Goal: Information Seeking & Learning: Learn about a topic

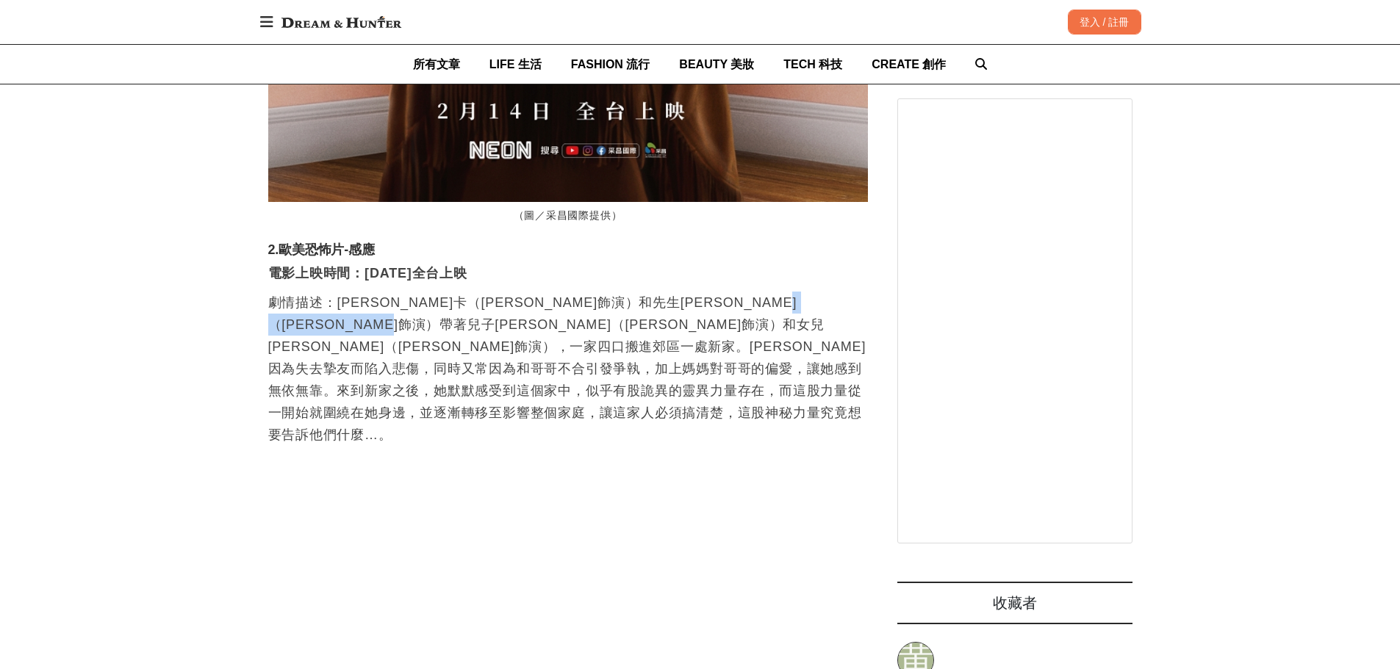
scroll to position [0, 1799]
drag, startPoint x: 373, startPoint y: 326, endPoint x: 566, endPoint y: 337, distance: 192.8
click at [566, 337] on p "劇情描述：[PERSON_NAME]卡（[PERSON_NAME]飾演）和先生[PERSON_NAME]（[PERSON_NAME]飾演）帶著兒子[PERSO…" at bounding box center [568, 369] width 600 height 154
click at [569, 310] on p "劇情描述：[PERSON_NAME]卡（[PERSON_NAME]飾演）和先生[PERSON_NAME]（[PERSON_NAME]飾演）帶著兒子[PERSO…" at bounding box center [568, 369] width 600 height 154
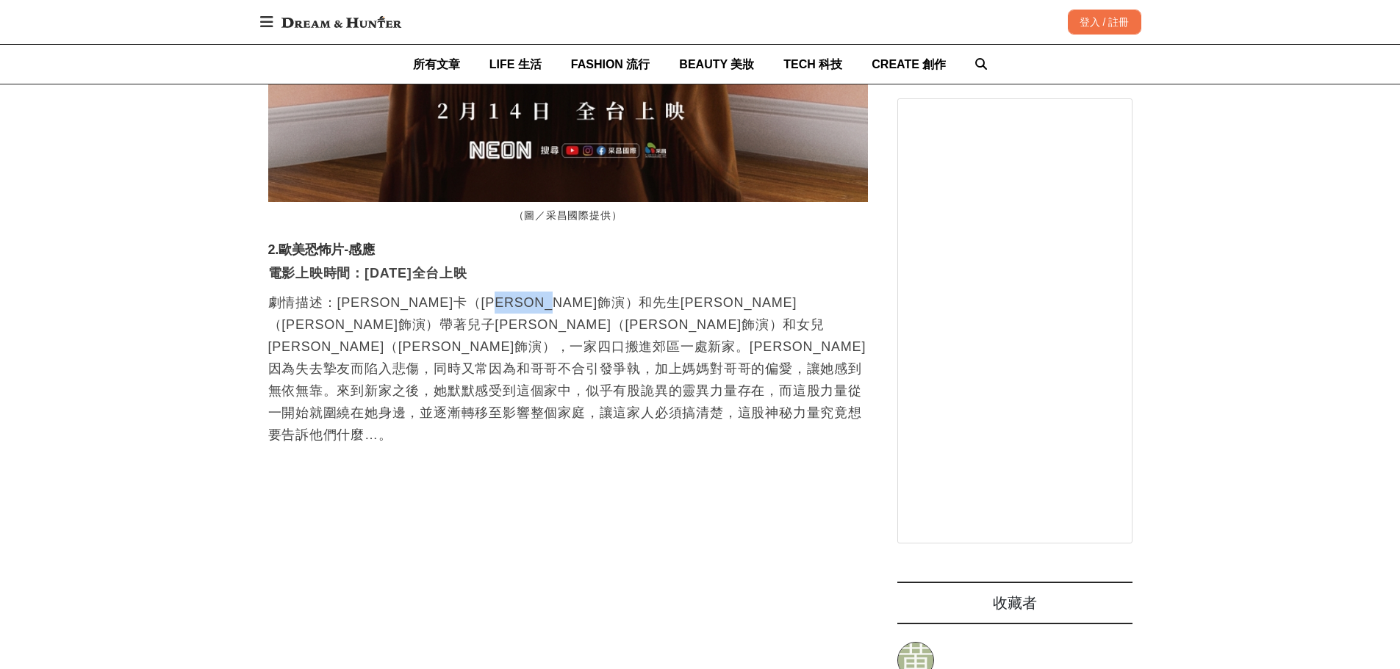
drag, startPoint x: 584, startPoint y: 314, endPoint x: 649, endPoint y: 312, distance: 64.7
click at [649, 312] on p "劇情描述：[PERSON_NAME]卡（[PERSON_NAME]飾演）和先生[PERSON_NAME]（[PERSON_NAME]飾演）帶著兒子[PERSO…" at bounding box center [568, 369] width 600 height 154
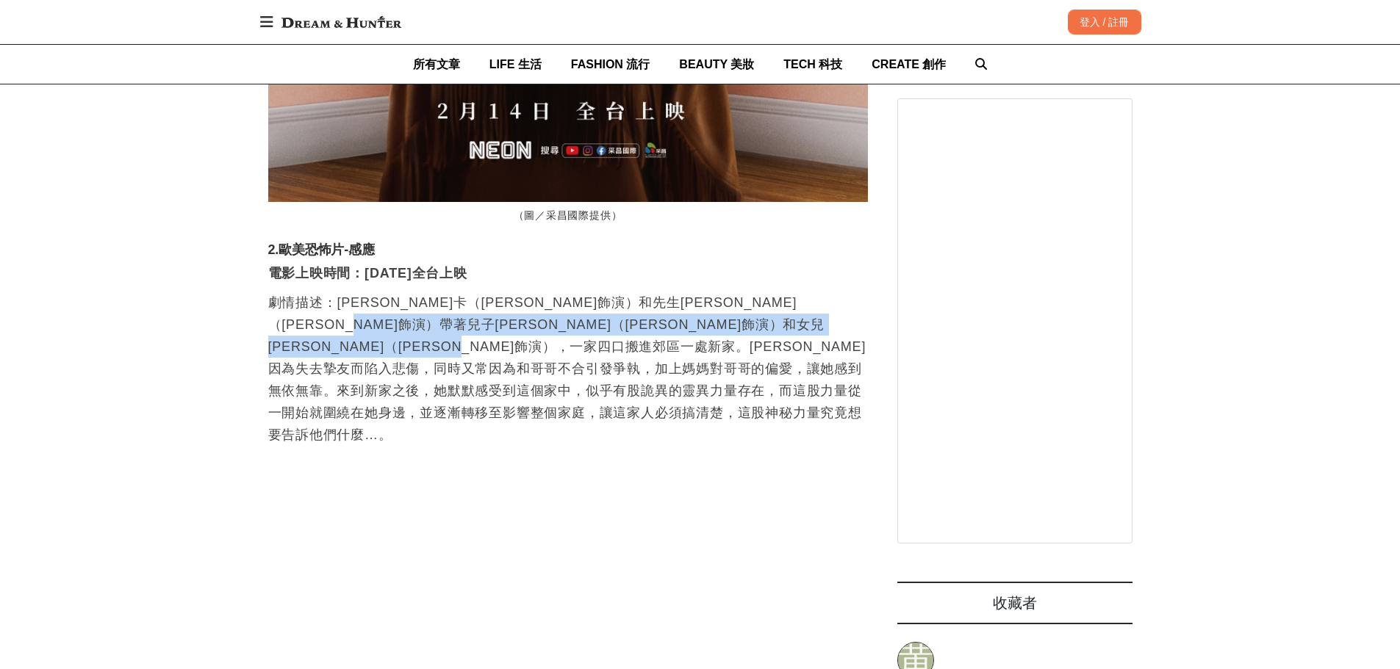
scroll to position [0, 600]
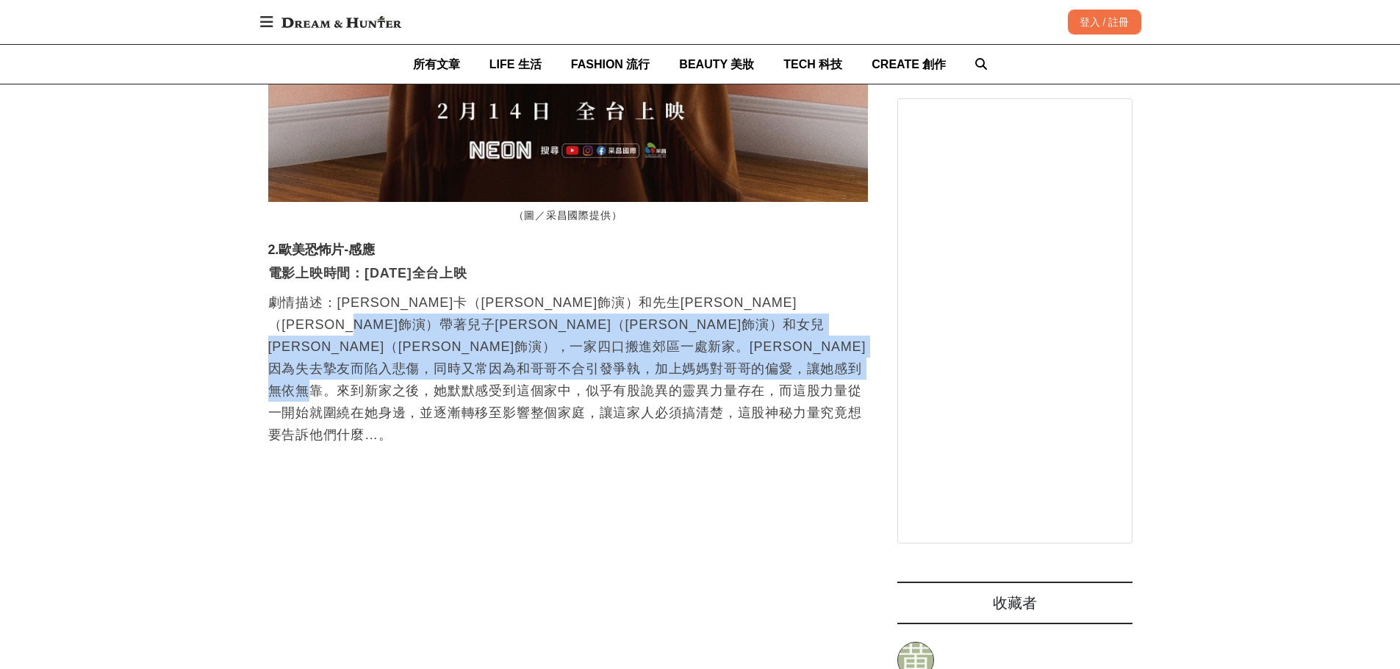
drag, startPoint x: 514, startPoint y: 342, endPoint x: 799, endPoint y: 409, distance: 293.7
click at [799, 409] on p "劇情描述：[PERSON_NAME]卡（[PERSON_NAME]飾演）和先生[PERSON_NAME]（[PERSON_NAME]飾演）帶著兒子[PERSO…" at bounding box center [568, 369] width 600 height 154
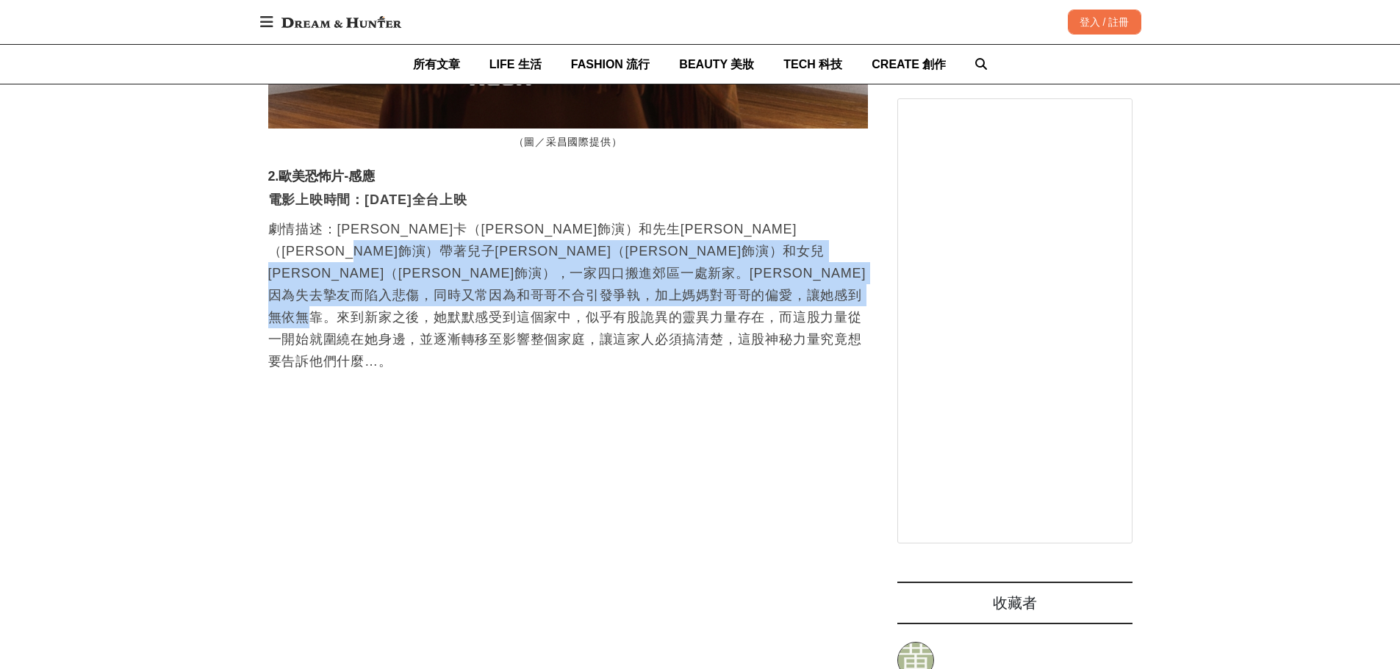
scroll to position [0, 1199]
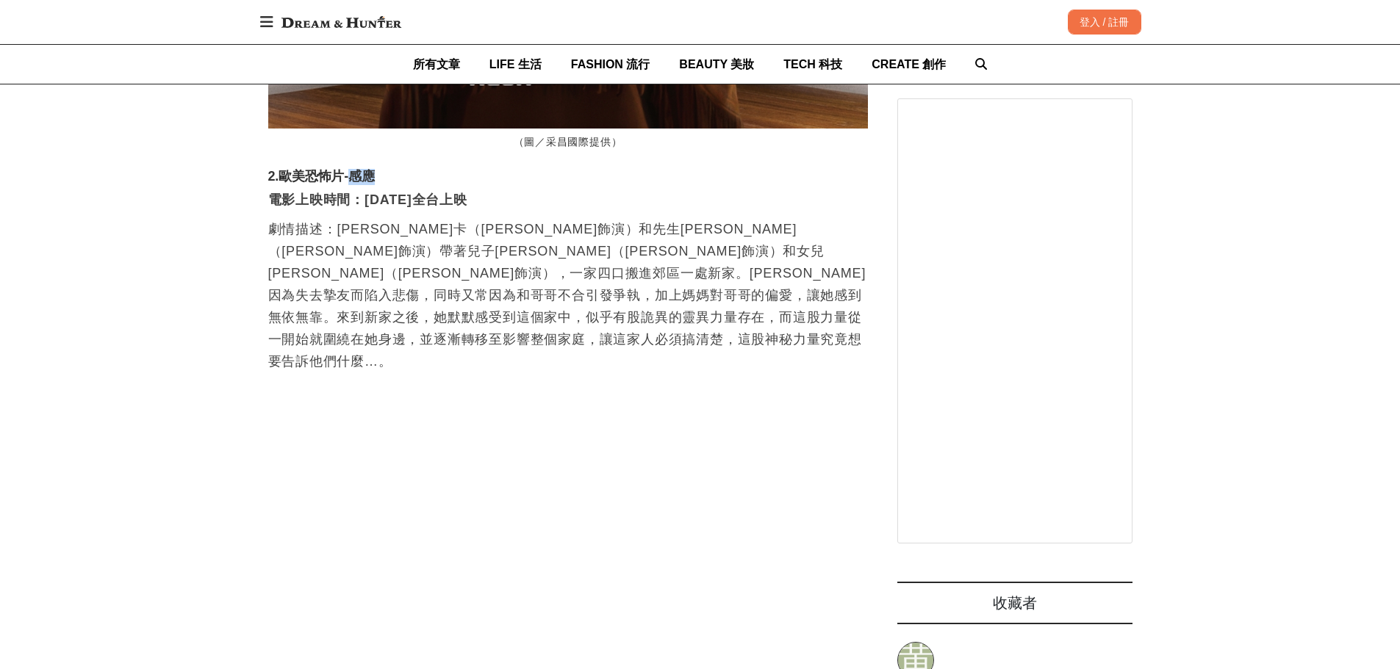
drag, startPoint x: 354, startPoint y: 190, endPoint x: 393, endPoint y: 193, distance: 39.1
click at [393, 185] on h3 "2.歐美恐怖片-感應" at bounding box center [568, 177] width 600 height 16
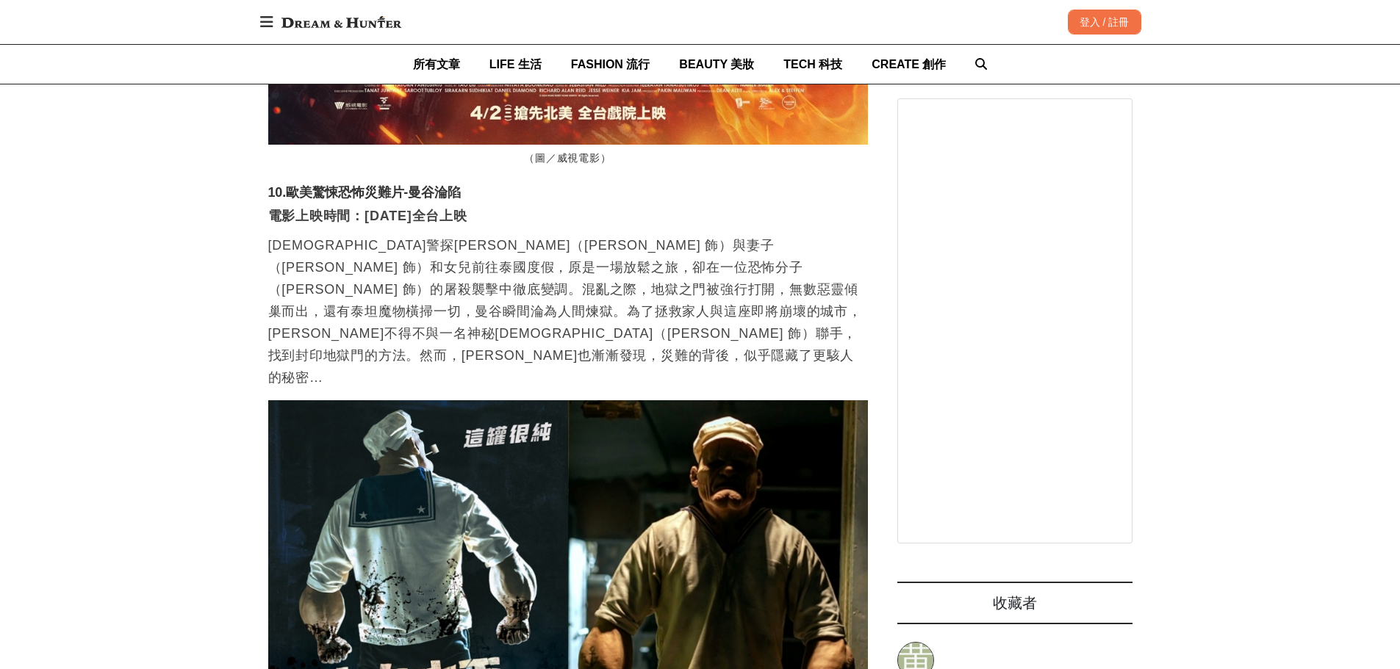
scroll to position [0, 0]
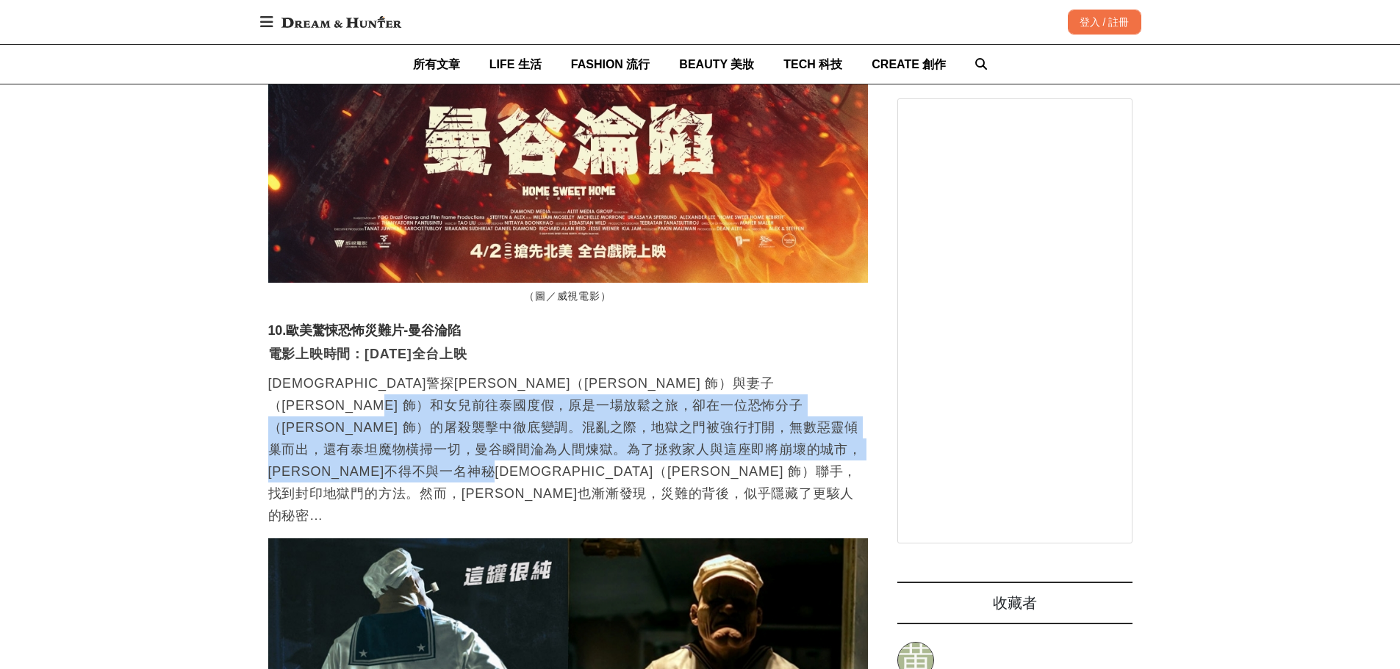
drag, startPoint x: 529, startPoint y: 292, endPoint x: 755, endPoint y: 345, distance: 232.4
click at [755, 373] on p "[DEMOGRAPHIC_DATA]警探[PERSON_NAME]（[PERSON_NAME] 飾）與妻子（[PERSON_NAME] 飾）和女兒前往泰國度假…" at bounding box center [568, 450] width 600 height 154
click at [631, 373] on p "[DEMOGRAPHIC_DATA]警探[PERSON_NAME]（[PERSON_NAME] 飾）與妻子（[PERSON_NAME] 飾）和女兒前往泰國度假…" at bounding box center [568, 450] width 600 height 154
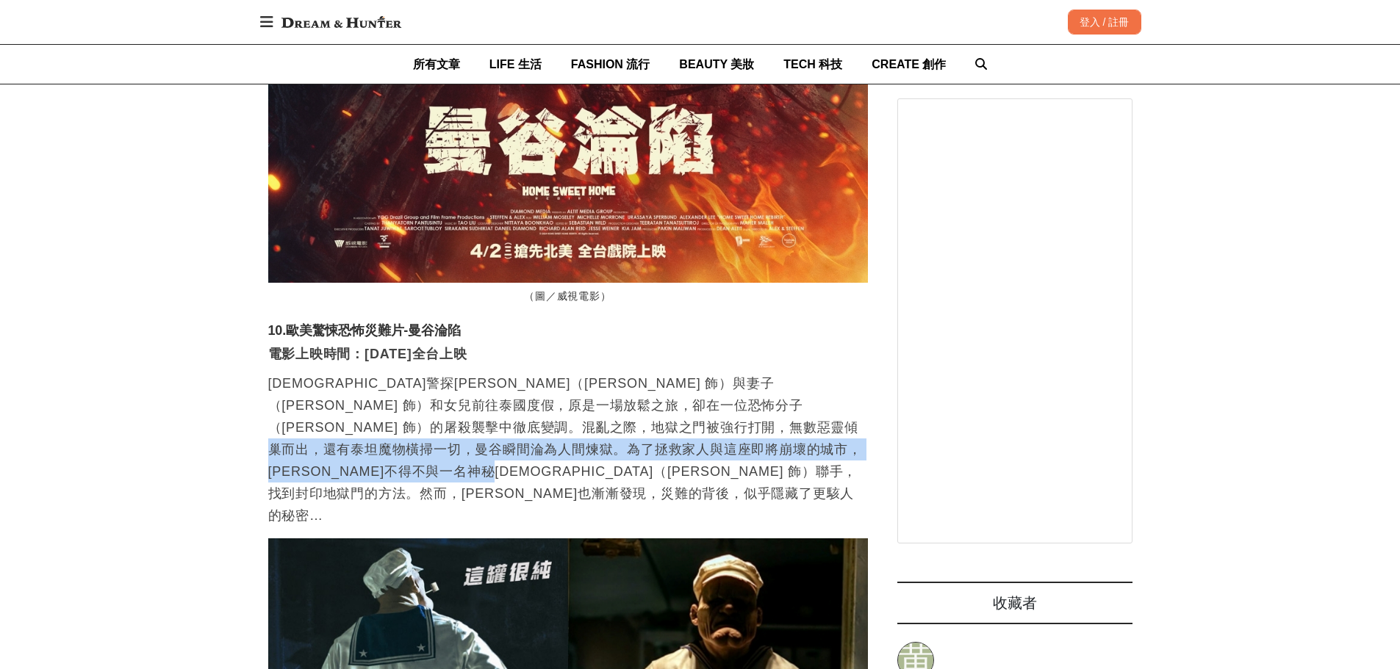
drag, startPoint x: 436, startPoint y: 324, endPoint x: 755, endPoint y: 354, distance: 319.6
click at [755, 373] on p "[DEMOGRAPHIC_DATA]警探[PERSON_NAME]（[PERSON_NAME] 飾）與妻子（[PERSON_NAME] 飾）和女兒前往泰國度假…" at bounding box center [568, 450] width 600 height 154
click at [668, 373] on p "[DEMOGRAPHIC_DATA]警探[PERSON_NAME]（[PERSON_NAME] 飾）與妻子（[PERSON_NAME] 飾）和女兒前往泰國度假…" at bounding box center [568, 450] width 600 height 154
